Goal: Navigation & Orientation: Find specific page/section

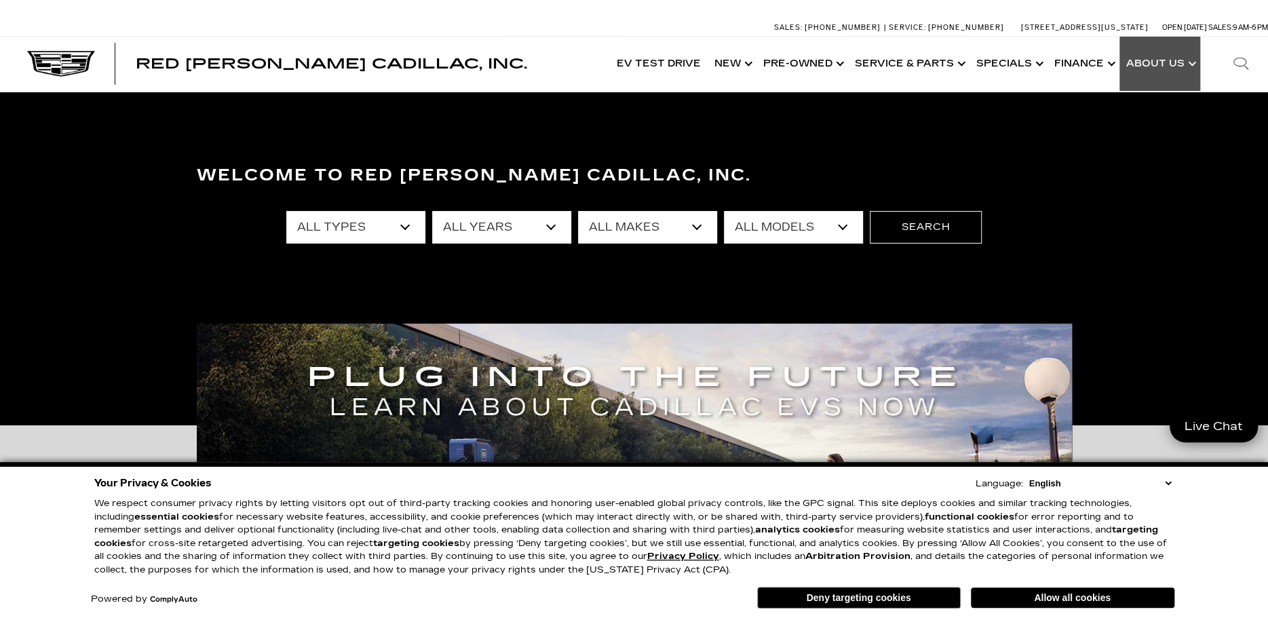
click at [1185, 59] on link "Show About Us" at bounding box center [1159, 64] width 81 height 54
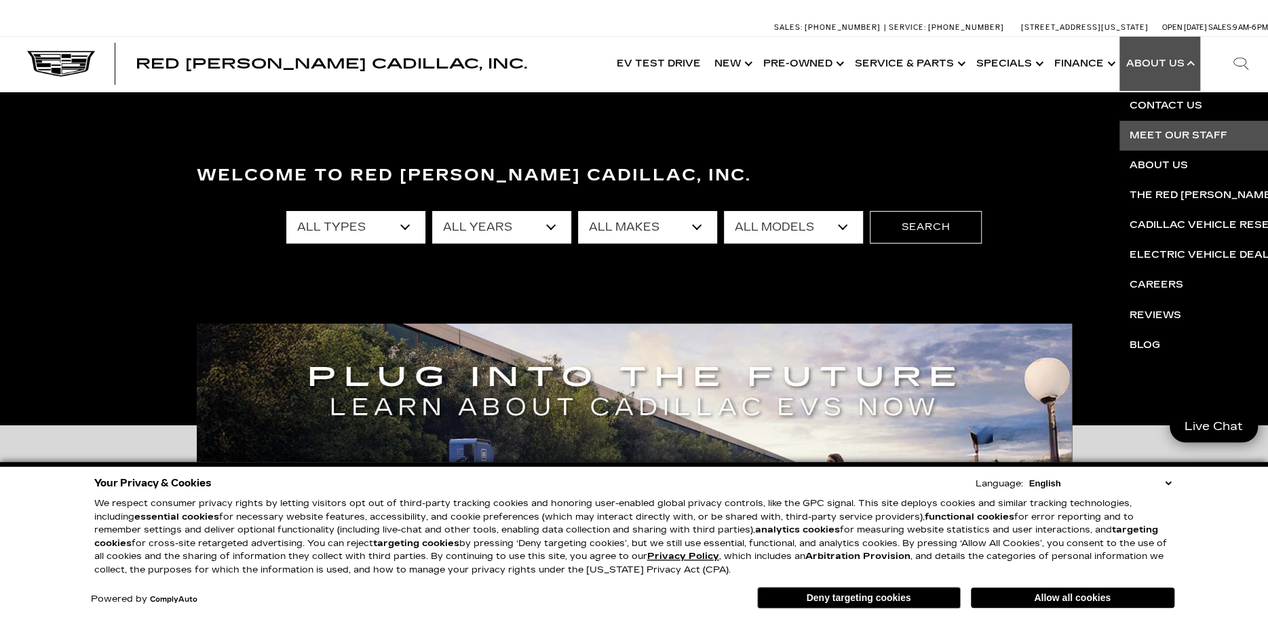
click at [1190, 131] on link "Meet Our Staff" at bounding box center [1283, 136] width 328 height 30
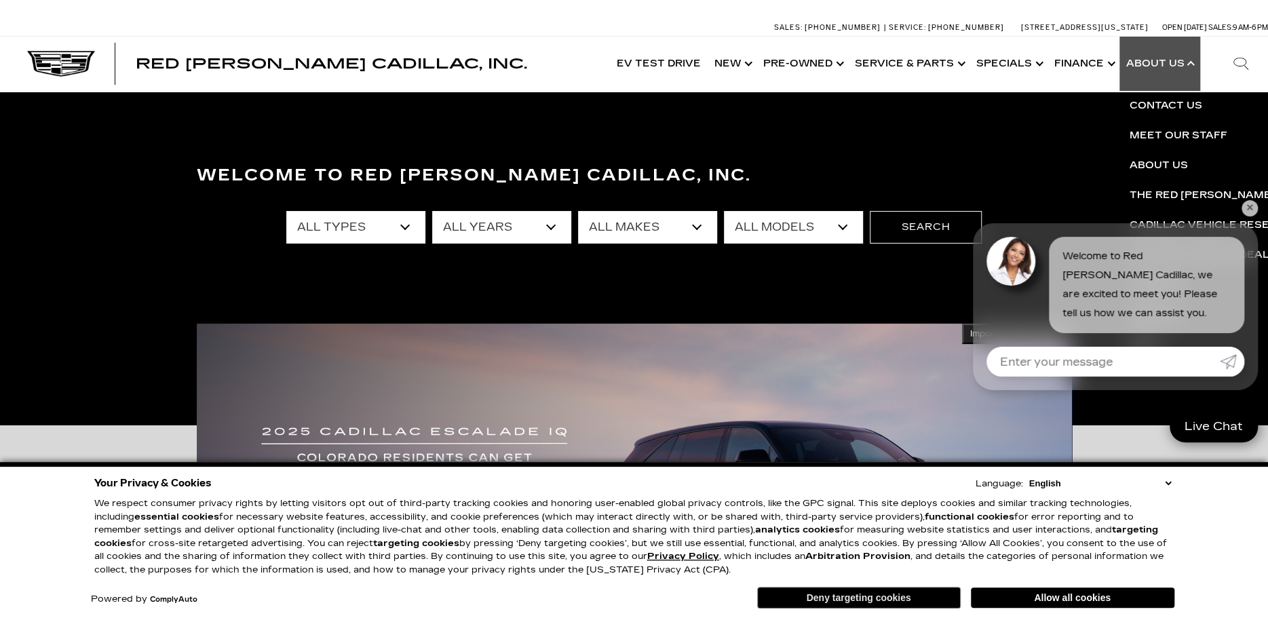
click at [892, 602] on button "Deny targeting cookies" at bounding box center [858, 598] width 203 height 22
